Goal: Task Accomplishment & Management: Use online tool/utility

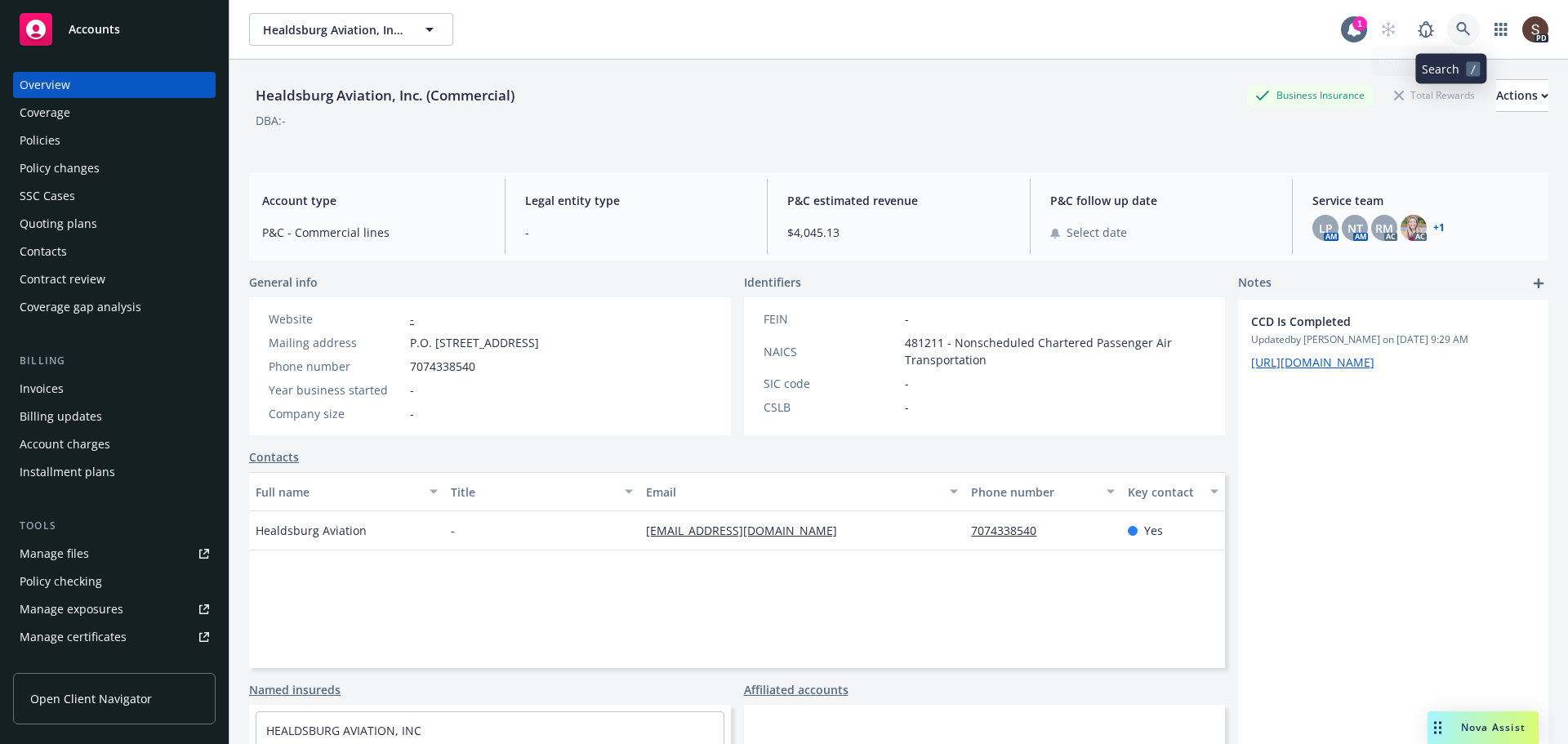
click at [1446, 30] on link at bounding box center [1462, 29] width 33 height 33
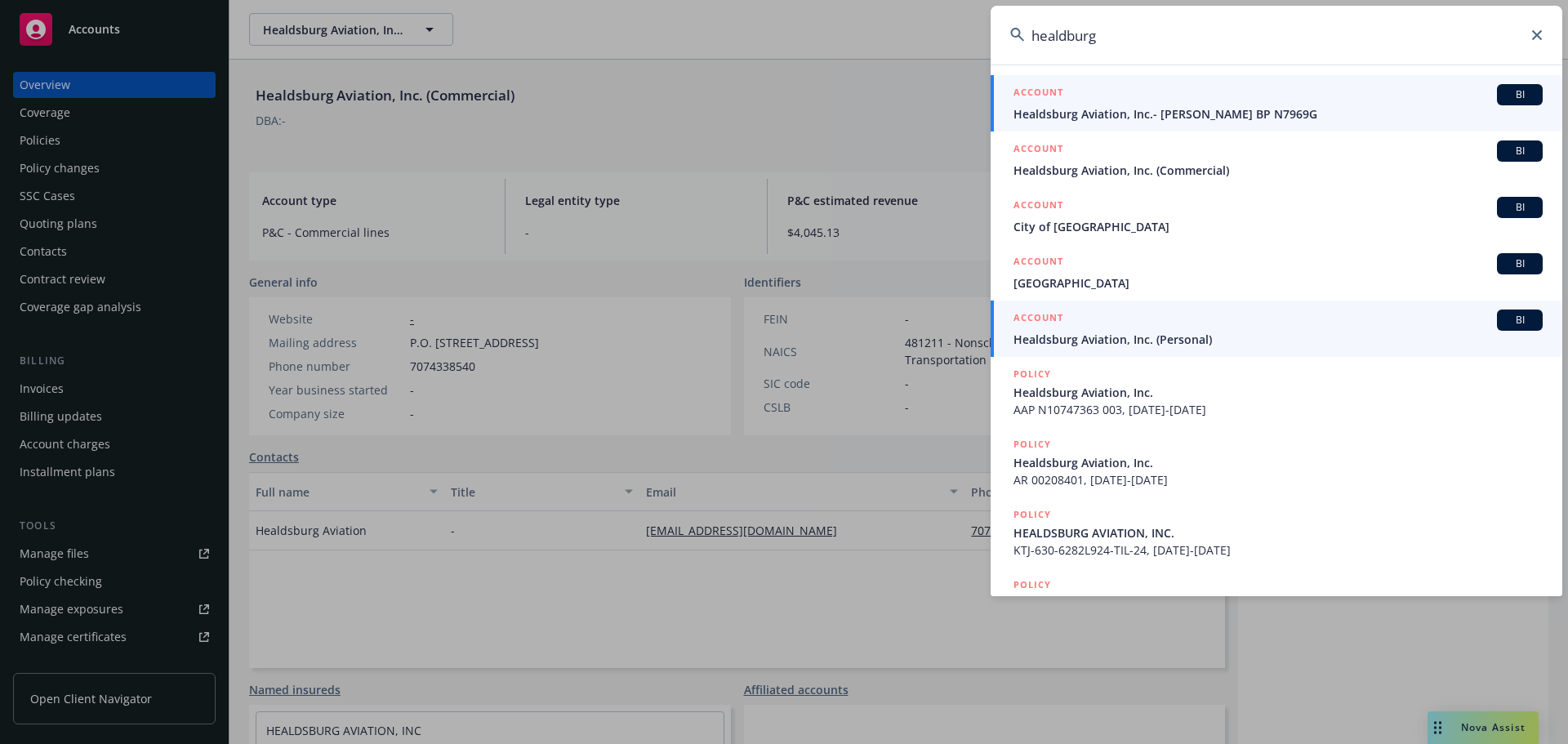
type input "healdburg"
click at [1087, 341] on span "Healdsburg Aviation, Inc. (Personal)" at bounding box center [1277, 339] width 529 height 17
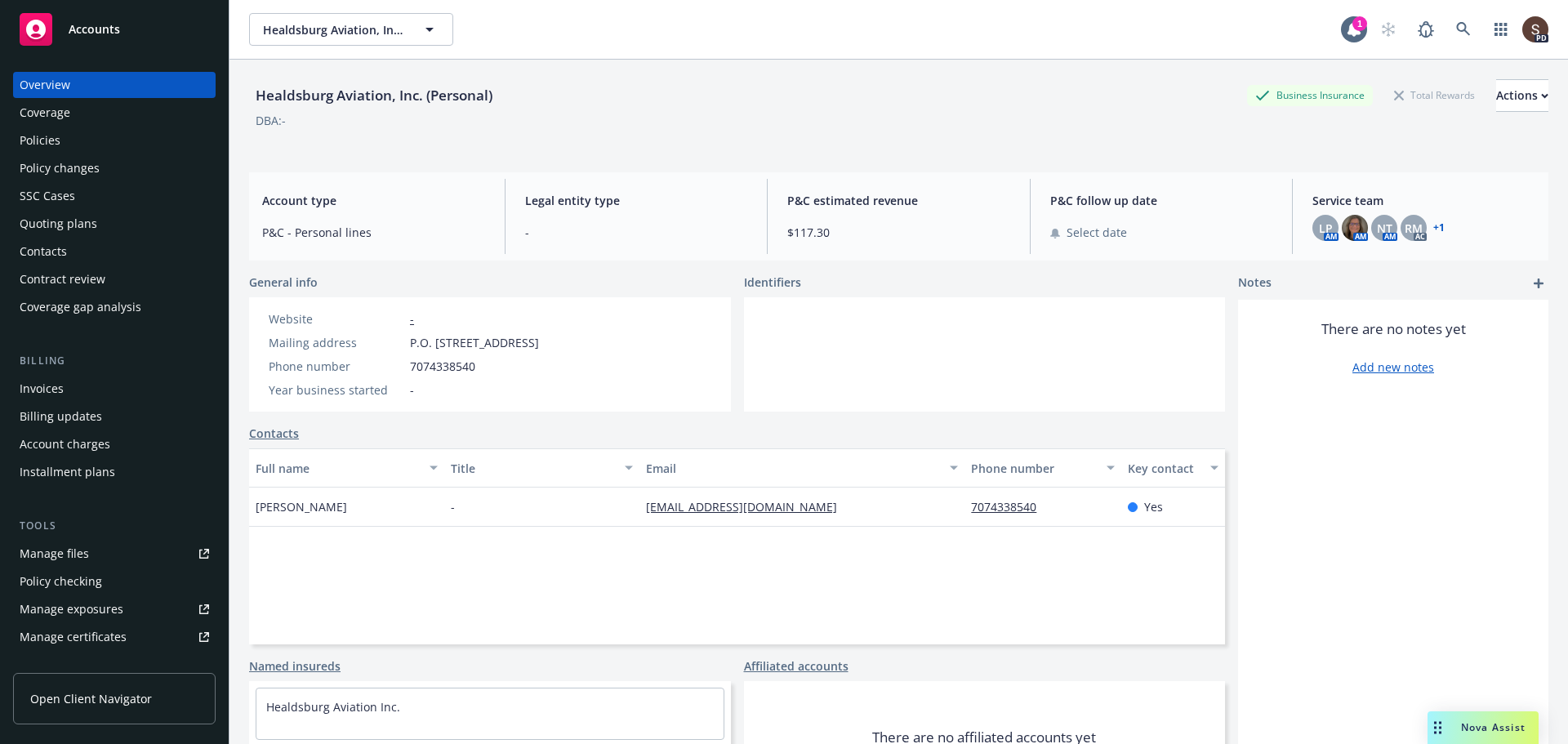
click at [51, 136] on div "Policies" at bounding box center [40, 140] width 41 height 26
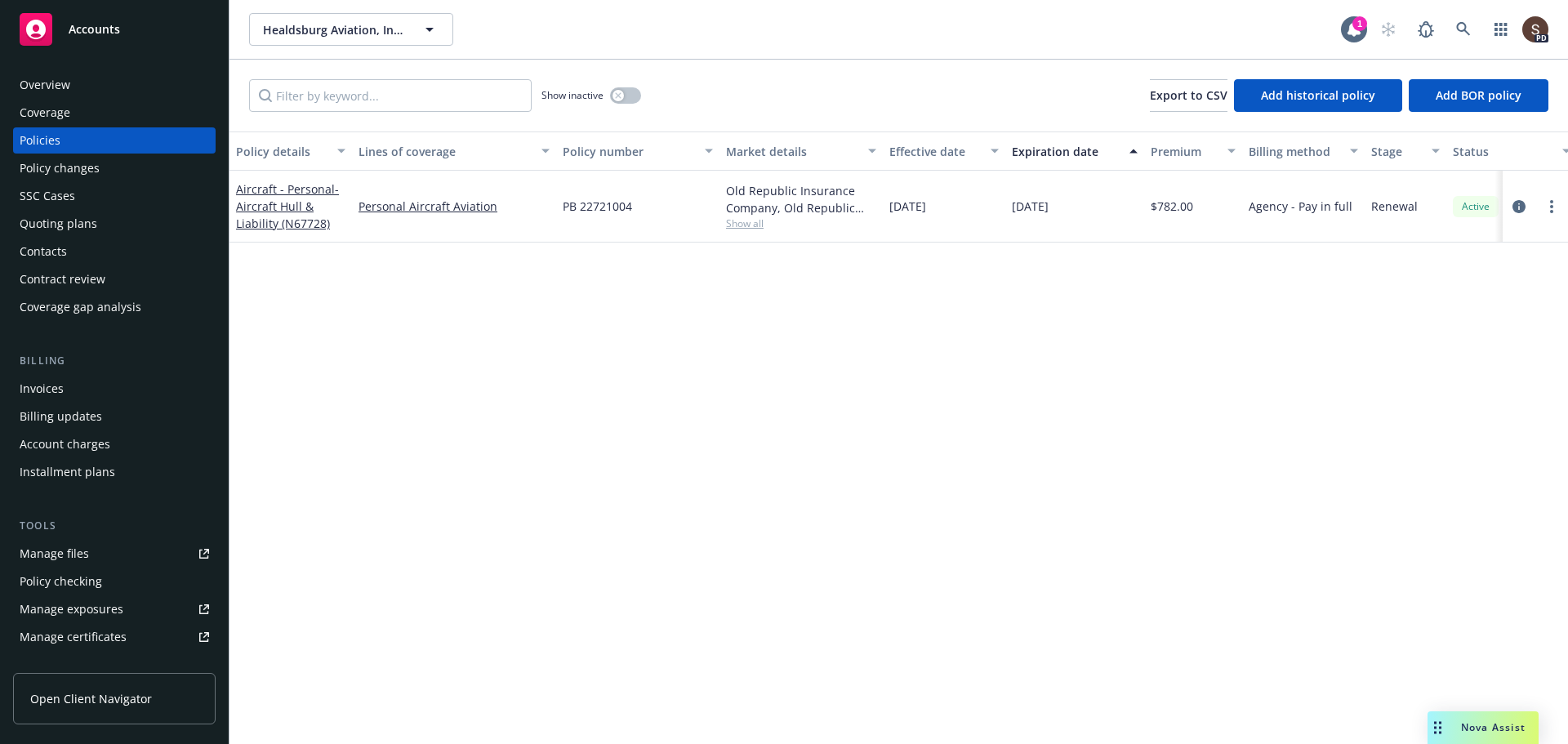
click at [82, 93] on div "Overview" at bounding box center [114, 85] width 189 height 26
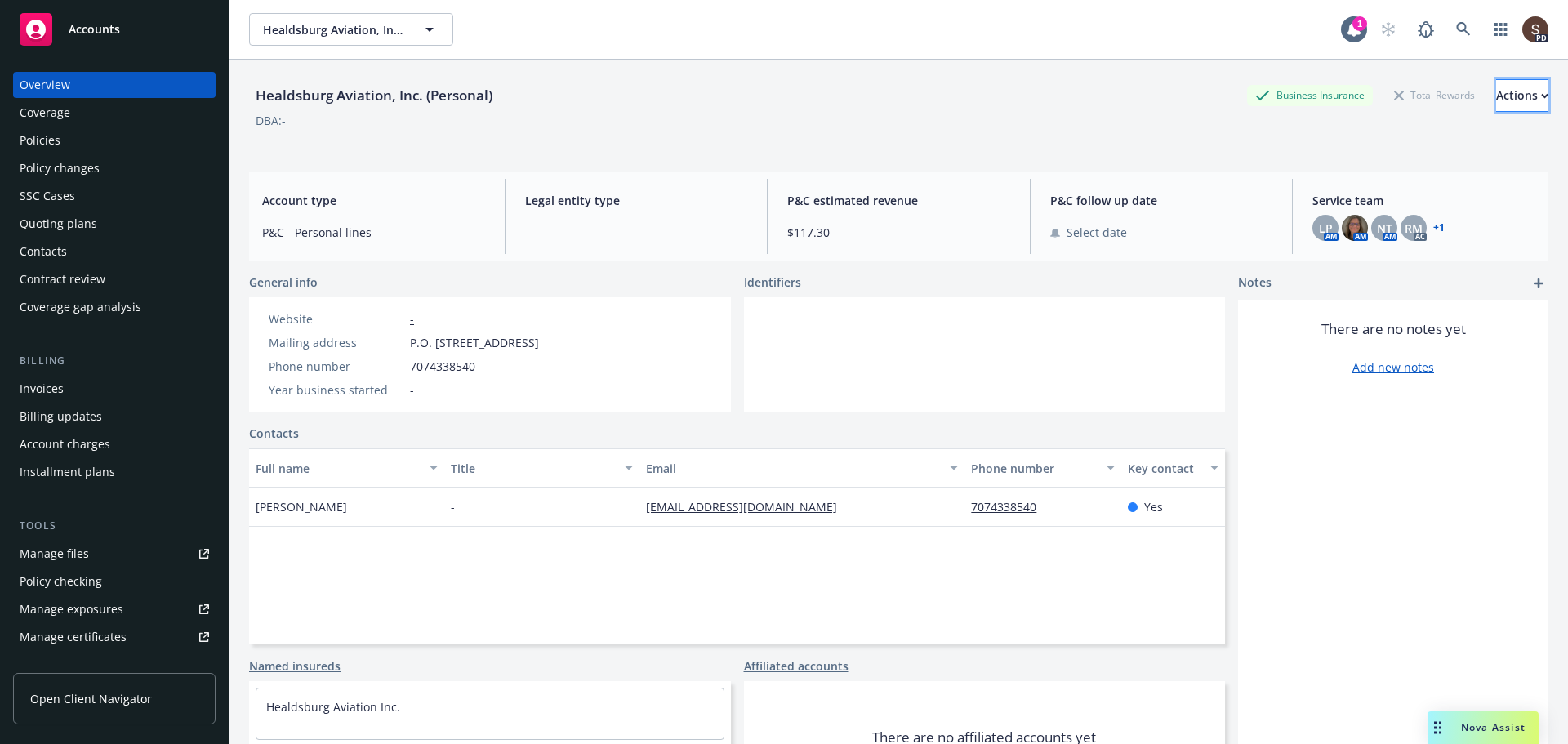
click at [1496, 104] on div "Actions" at bounding box center [1522, 95] width 52 height 31
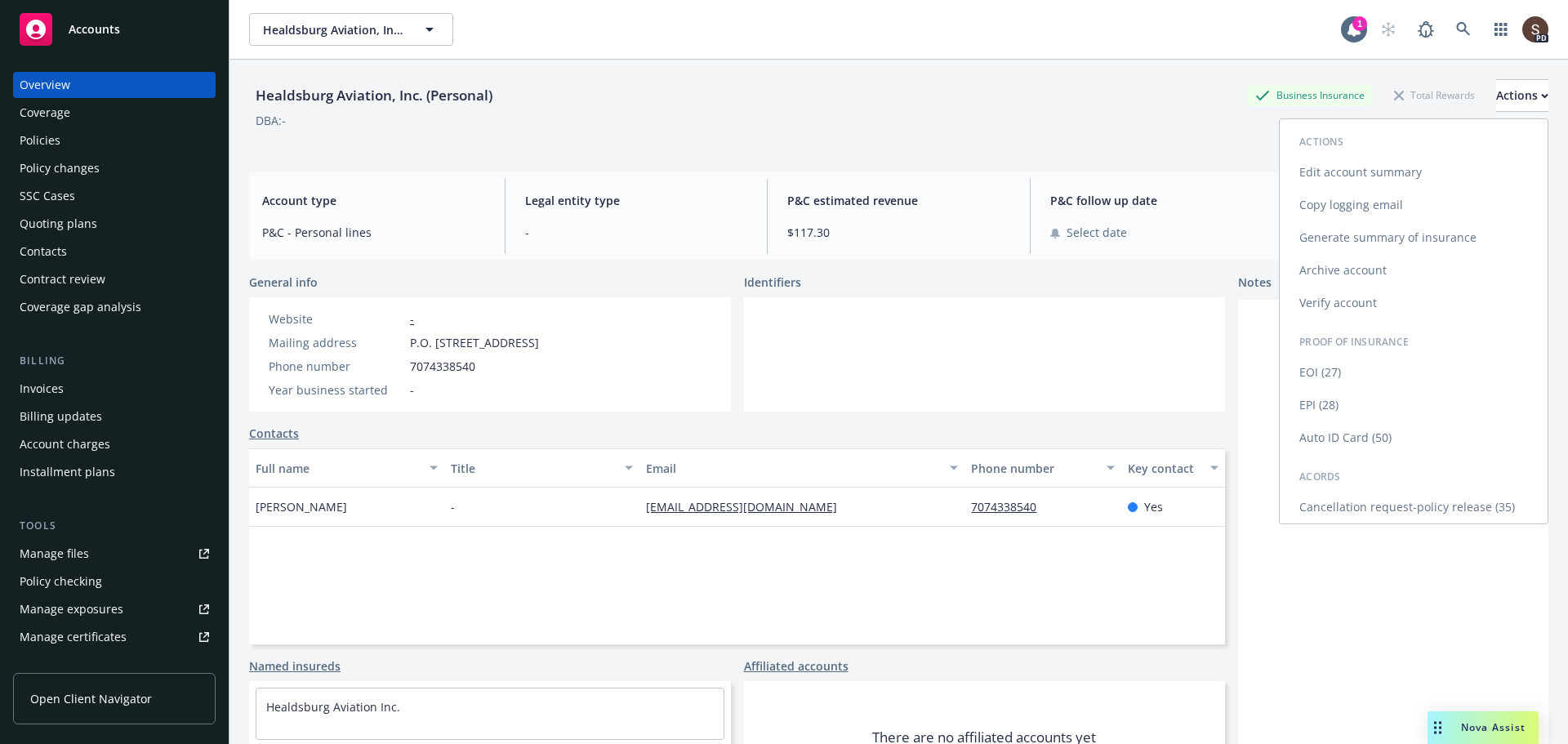
click at [1319, 232] on link "Generate summary of insurance" at bounding box center [1413, 237] width 268 height 33
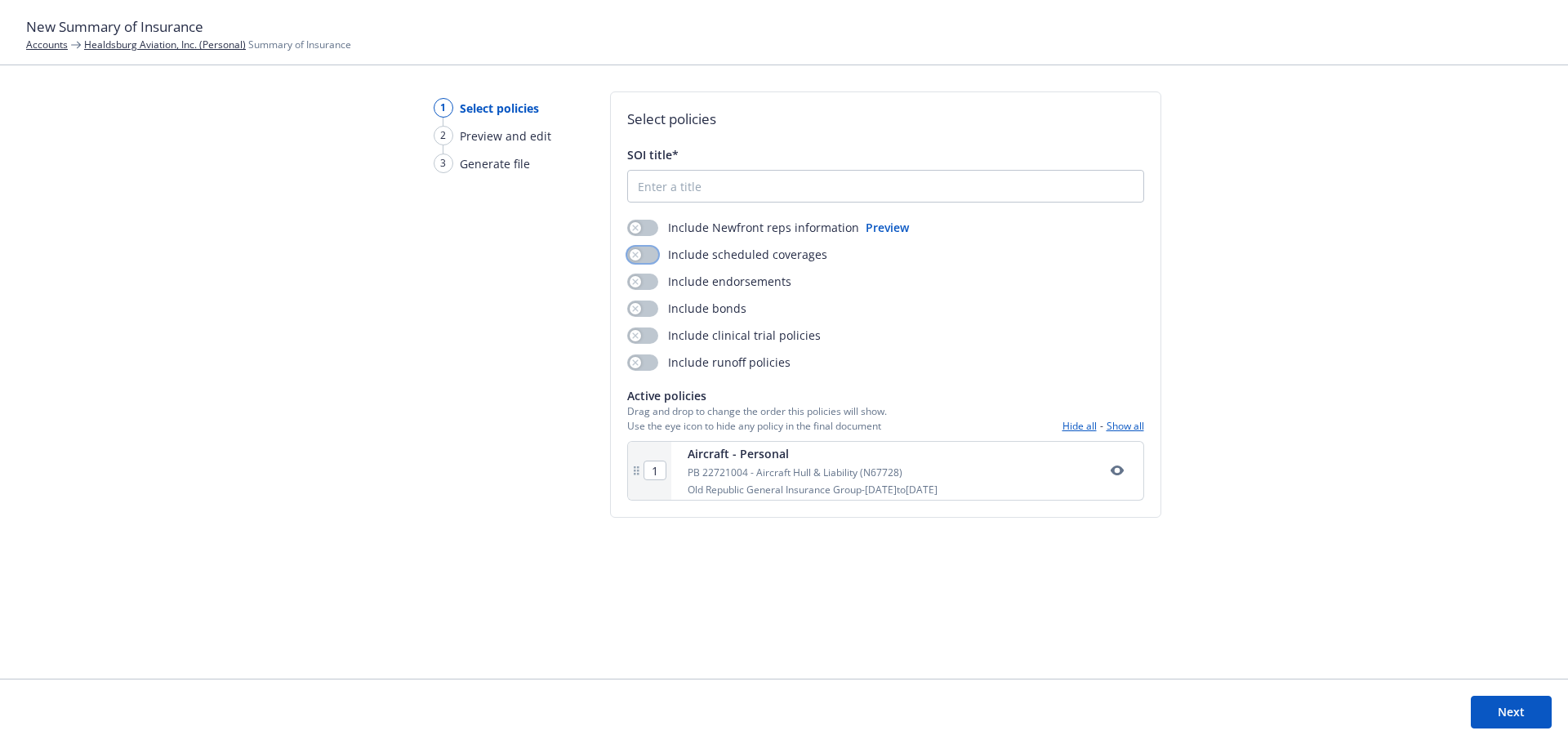
click at [651, 255] on button "button" at bounding box center [642, 255] width 31 height 16
click at [645, 287] on button "button" at bounding box center [642, 281] width 31 height 16
click at [1491, 700] on button "Next" at bounding box center [1511, 712] width 80 height 33
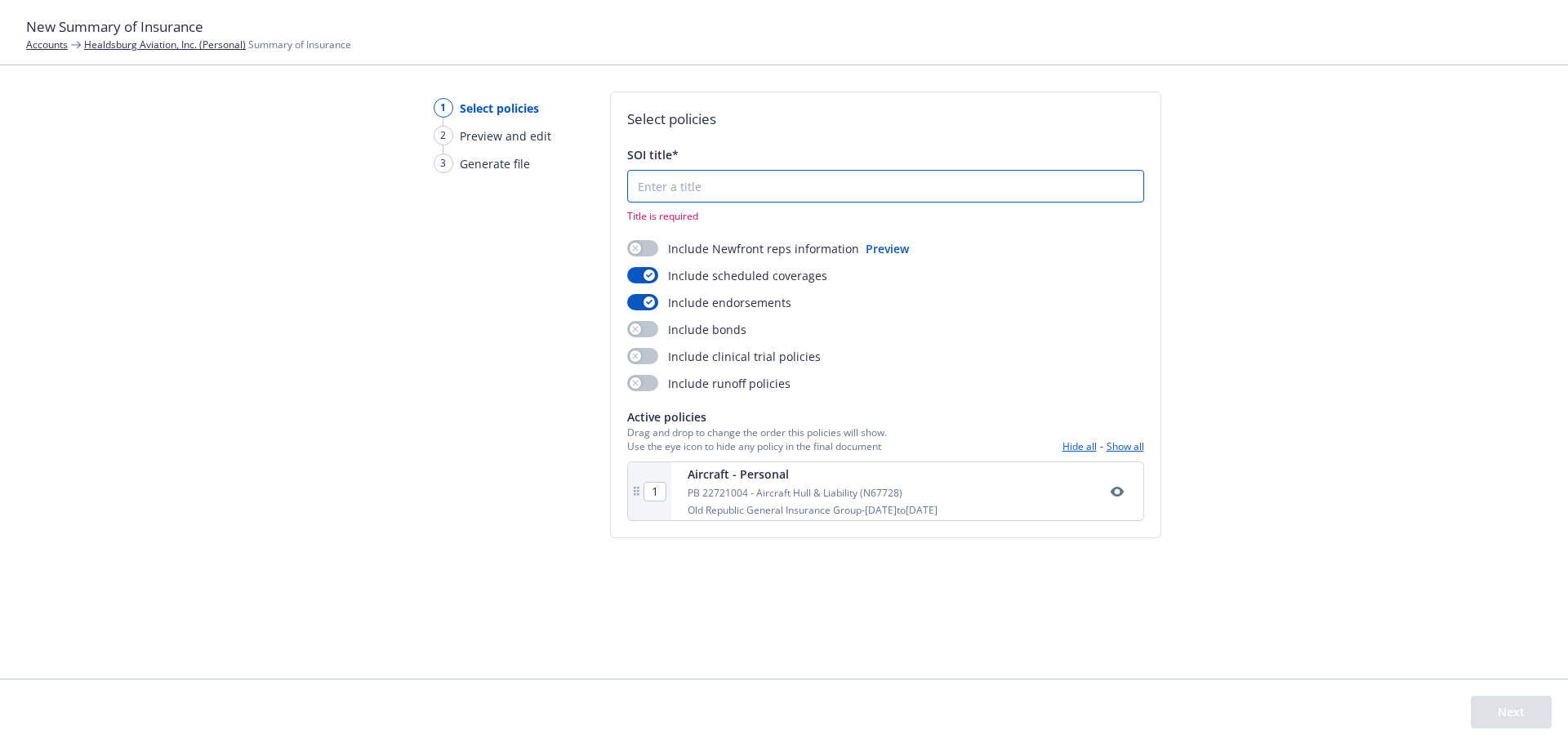
click at [853, 188] on input "SOI title*" at bounding box center [885, 185] width 515 height 31
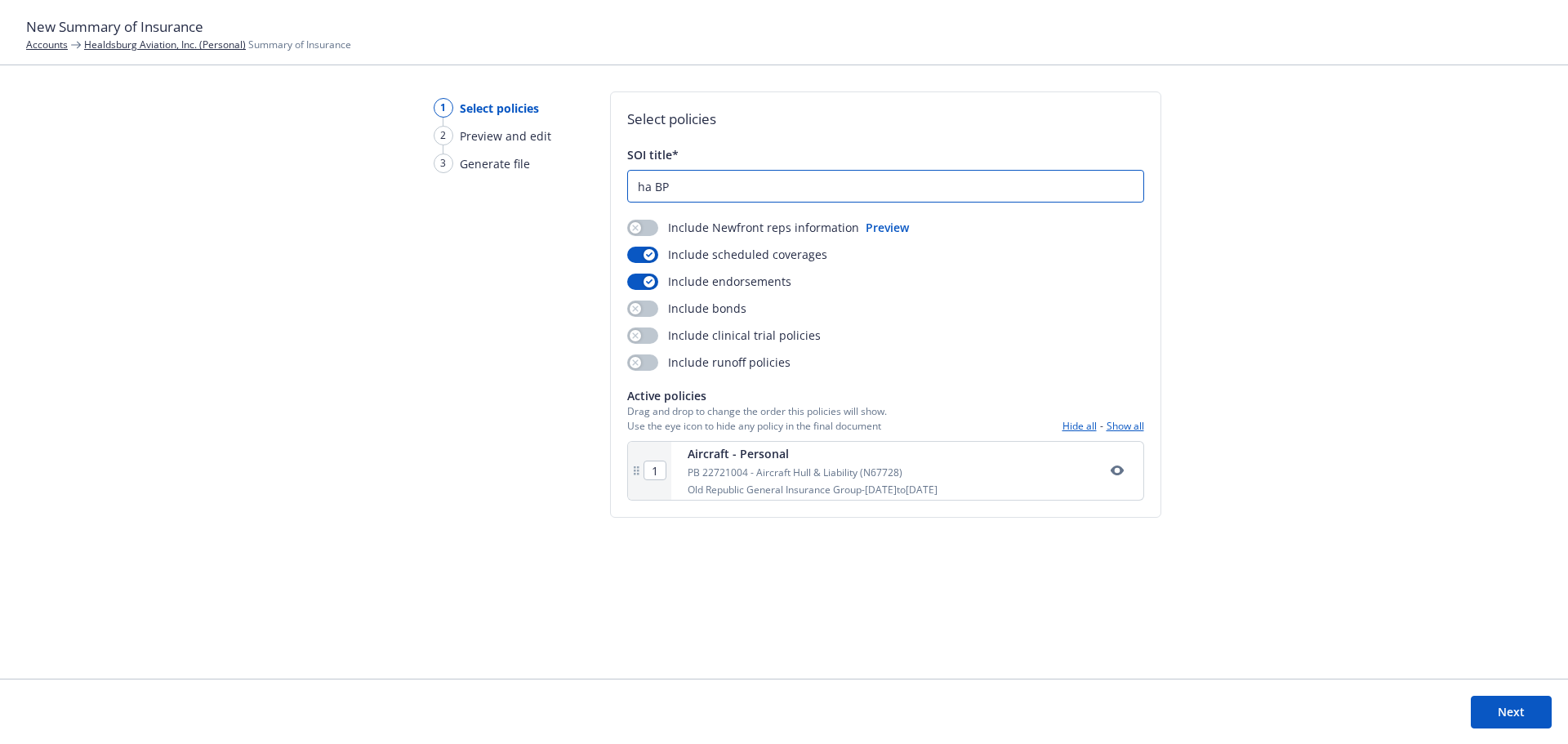
type input "ha BP"
click at [1532, 715] on button "Next" at bounding box center [1511, 712] width 80 height 33
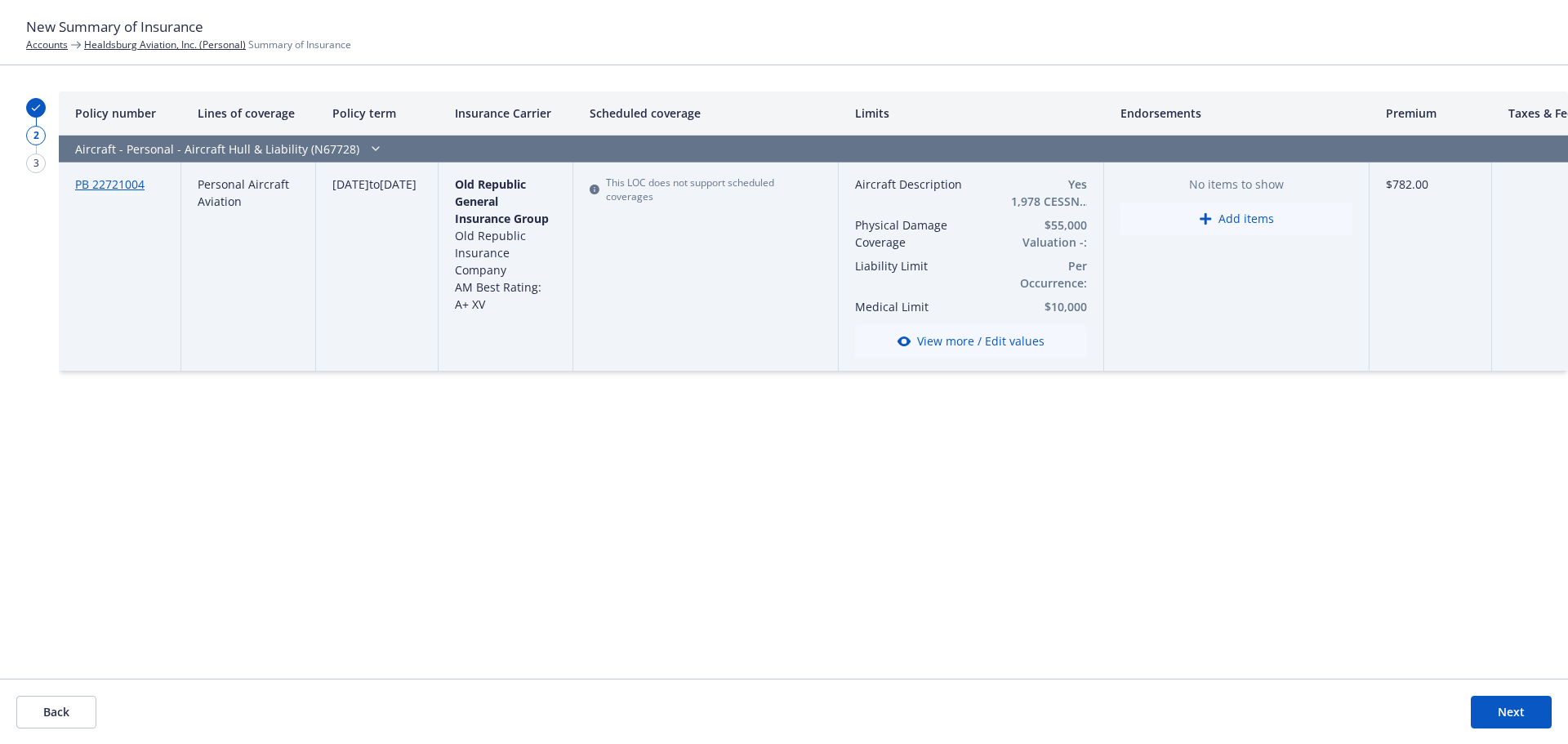
click at [1485, 708] on button "Next" at bounding box center [1511, 712] width 80 height 33
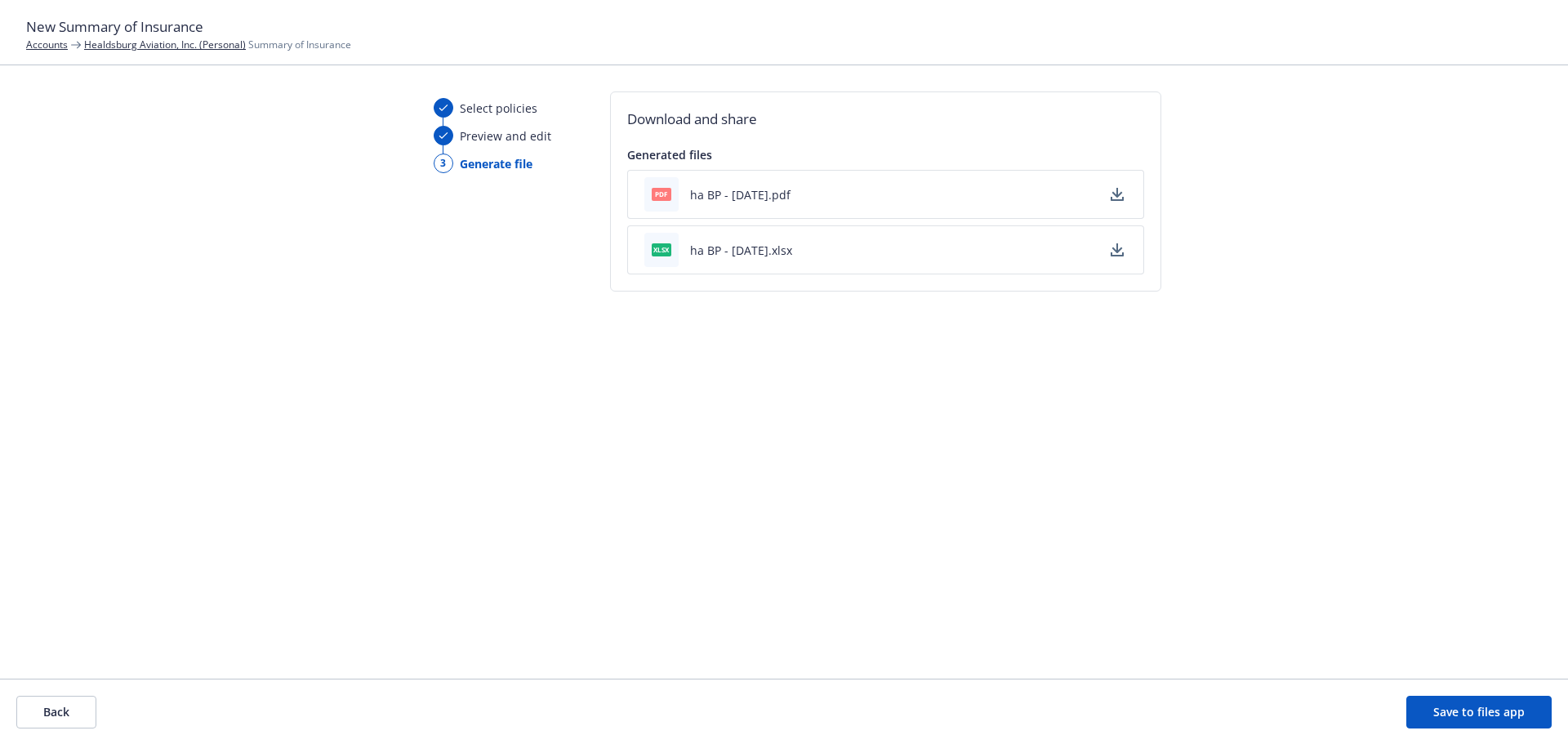
click at [791, 242] on button "ha BP - 09/18/2025.xlsx" at bounding box center [740, 250] width 102 height 17
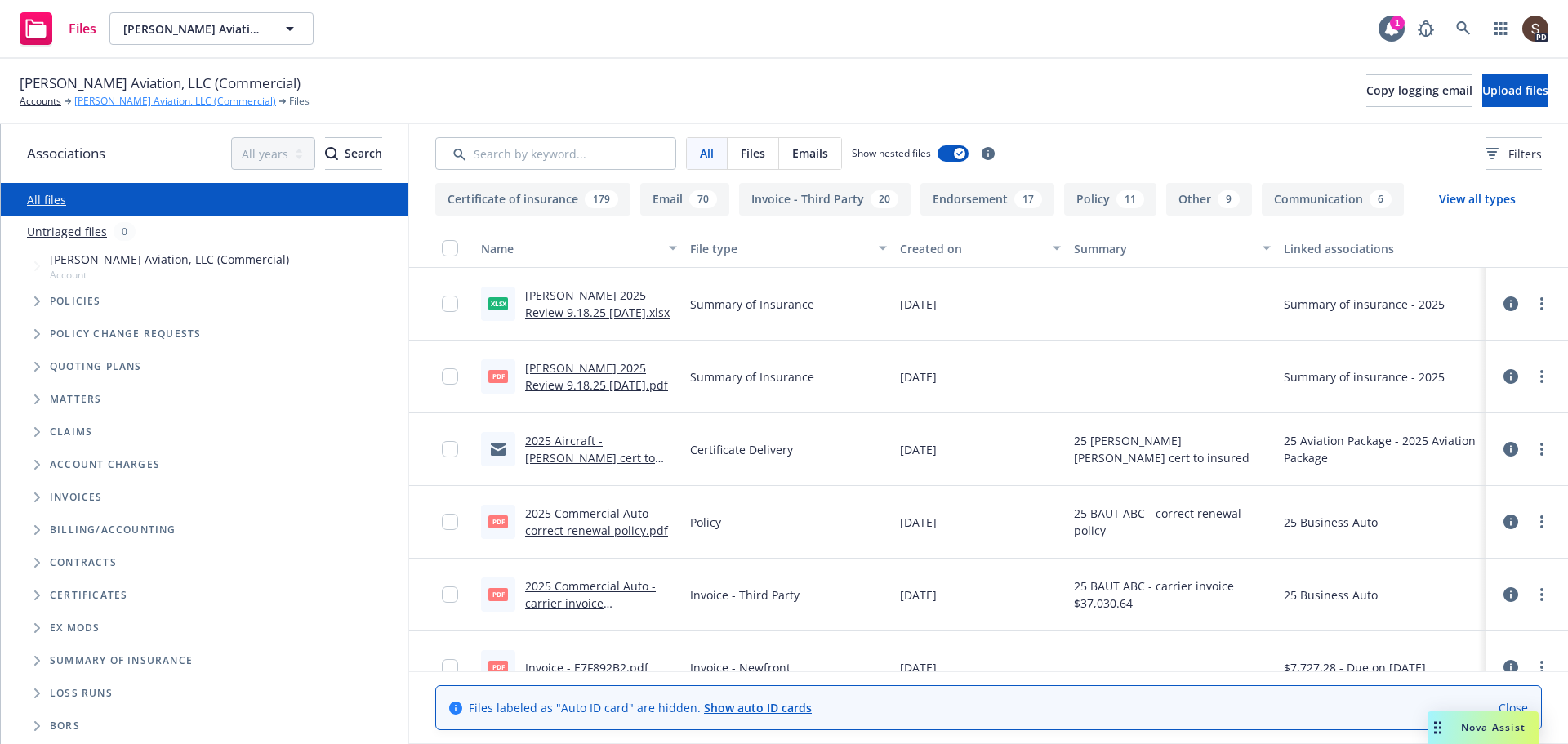
click at [194, 97] on link "[PERSON_NAME] Aviation, LLC (Commercial)" at bounding box center [175, 101] width 202 height 15
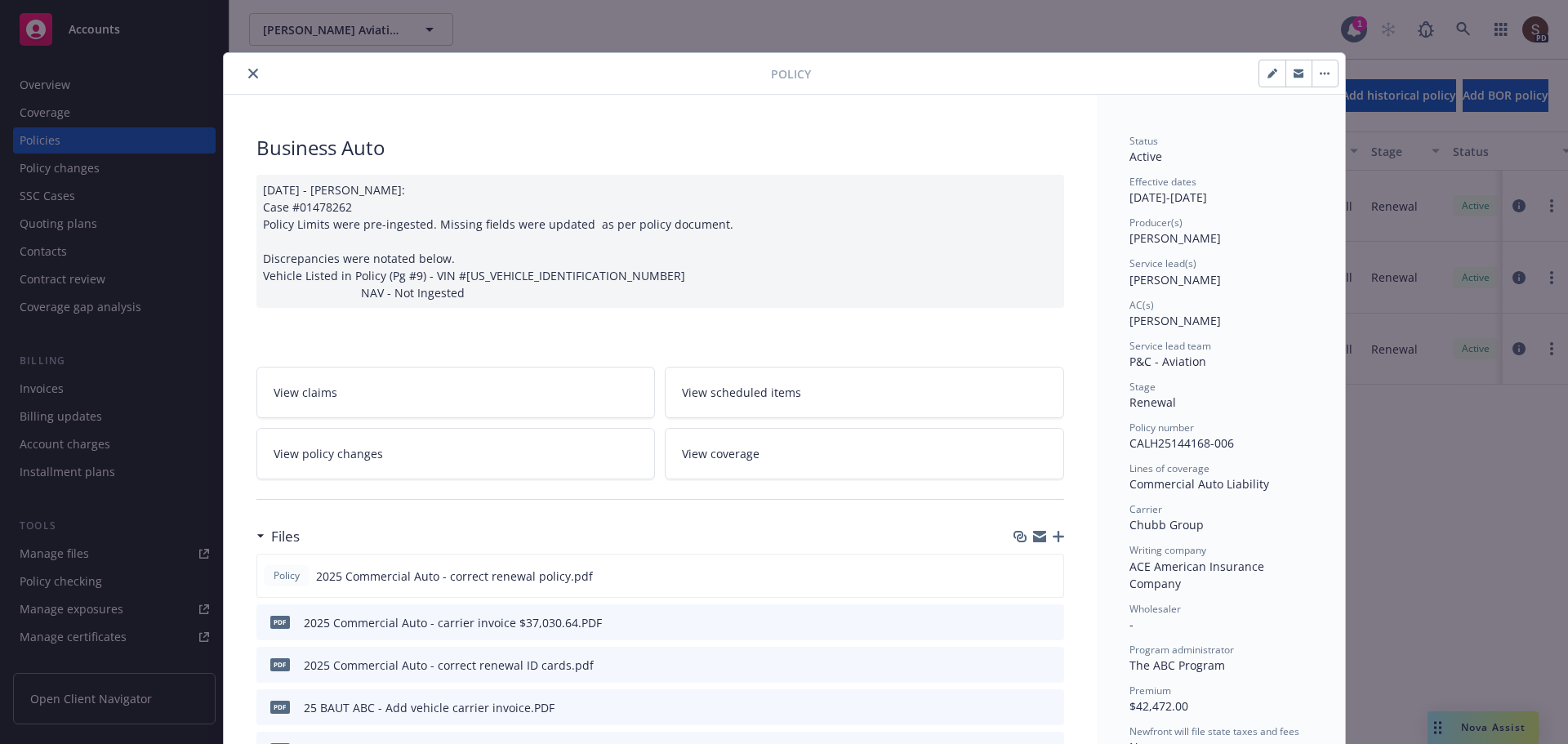
scroll to position [49, 0]
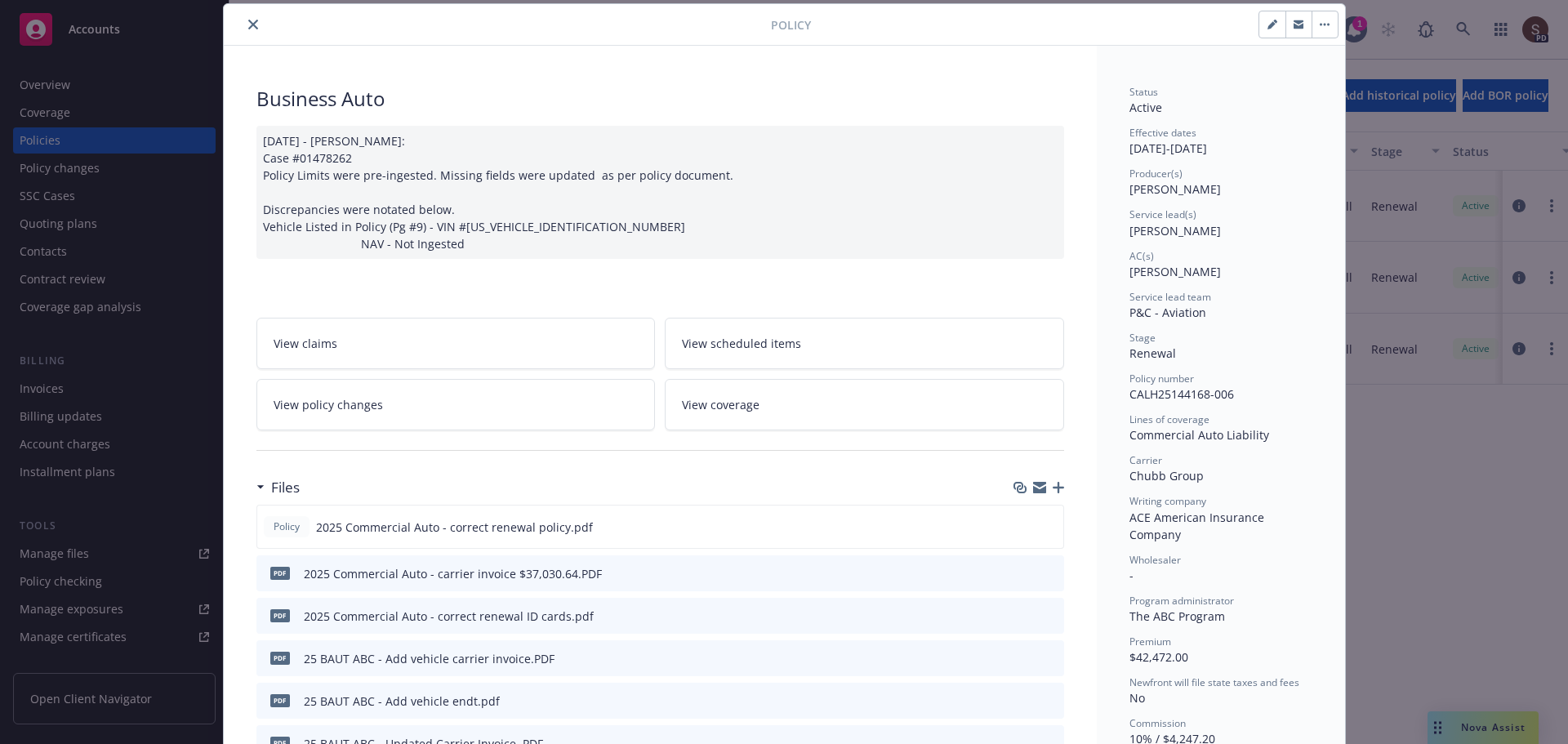
drag, startPoint x: 250, startPoint y: 22, endPoint x: 369, endPoint y: 61, distance: 125.2
click at [250, 22] on icon "close" at bounding box center [253, 24] width 9 height 9
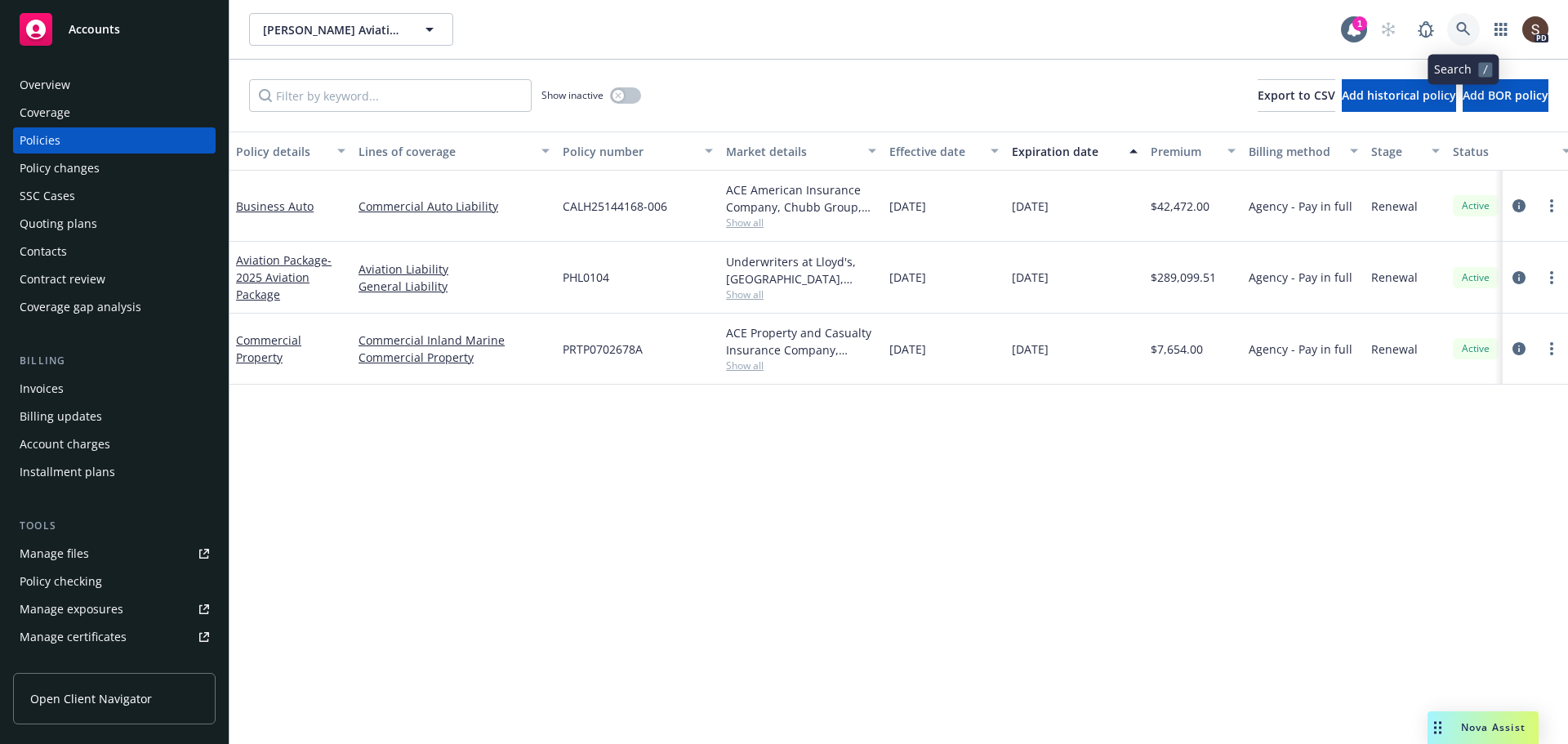
click at [1470, 28] on icon at bounding box center [1463, 30] width 15 height 15
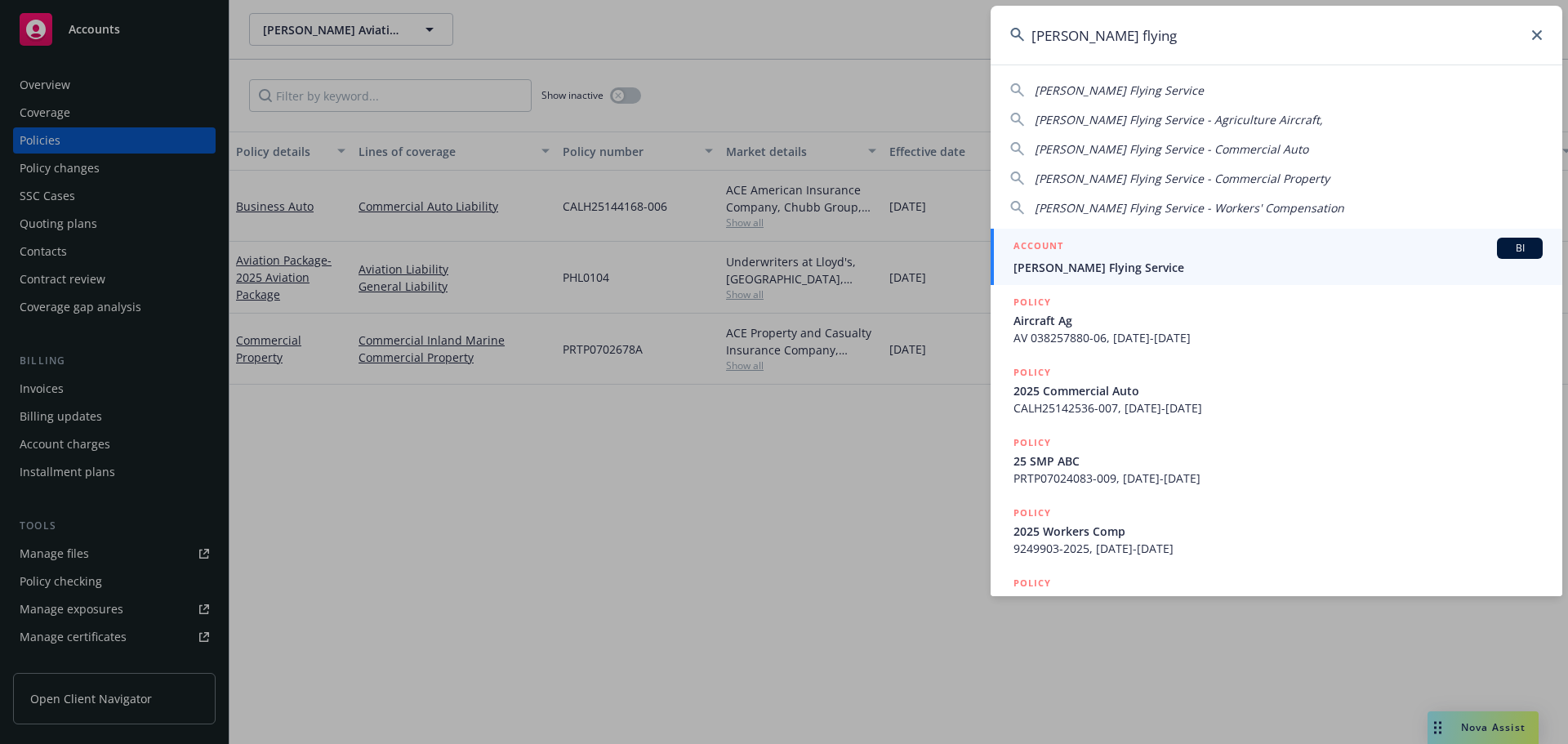
type input "anderson's flying"
click at [1075, 269] on span "Anderson's Flying Service" at bounding box center [1277, 268] width 529 height 17
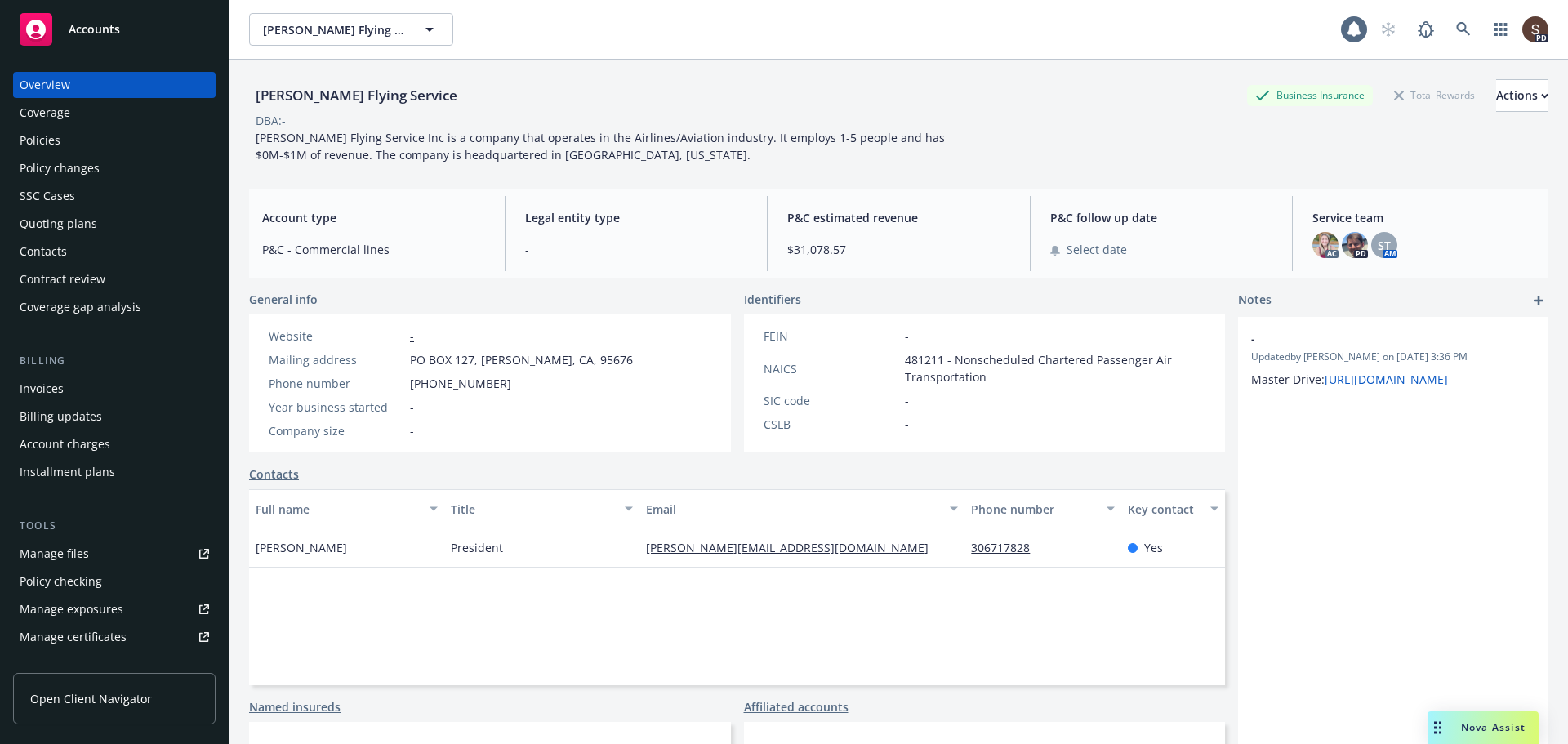
click at [31, 140] on div "Policies" at bounding box center [40, 140] width 41 height 26
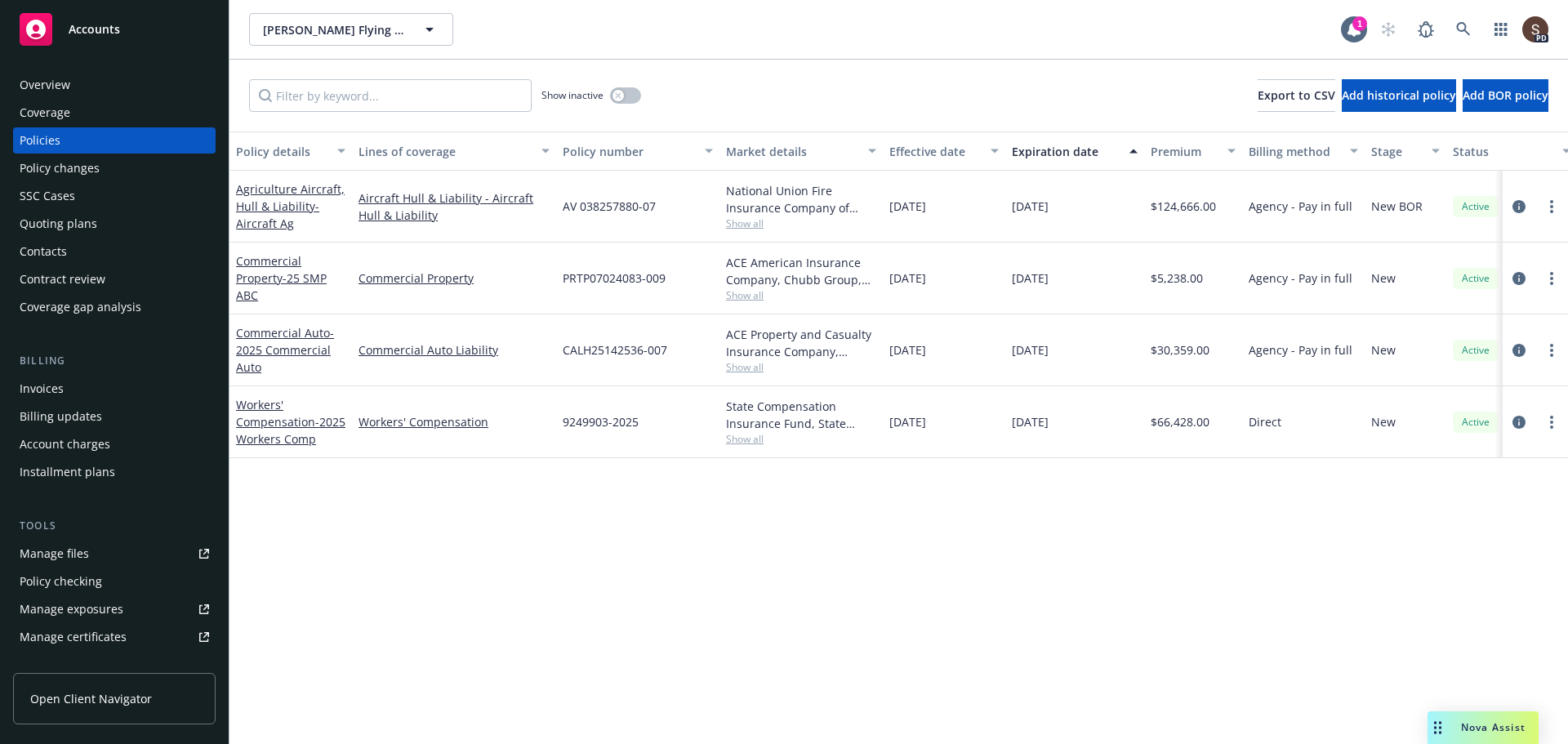
click at [65, 382] on div "Invoices" at bounding box center [114, 388] width 189 height 26
